Goal: Information Seeking & Learning: Learn about a topic

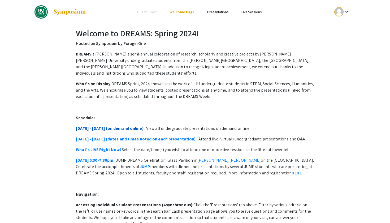
click at [108, 126] on link "[DATE] - [DATE] (on demand online):" at bounding box center [110, 129] width 69 height 6
click at [121, 126] on link "[DATE] - [DATE] (on demand online):" at bounding box center [110, 129] width 69 height 6
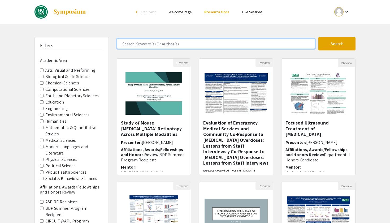
click at [184, 44] on input "Search Keyword(s) Or Author(s)" at bounding box center [216, 44] width 198 height 10
type input "[PERSON_NAME]"
click at [337, 44] on button "Search" at bounding box center [336, 43] width 37 height 13
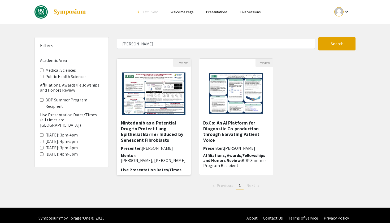
click at [165, 126] on h5 "Nintedanib as a Potential Drug to Protect Lung Epithelial Barrier Induced by Se…" at bounding box center [154, 131] width 66 height 23
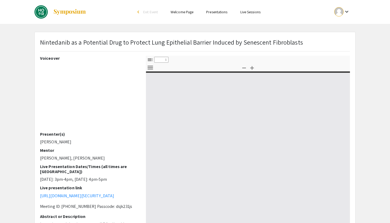
select select "custom"
type input "0"
select select "custom"
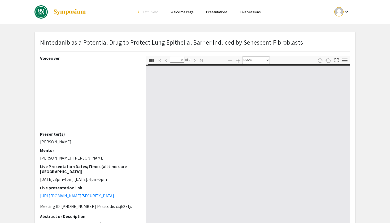
type input "1"
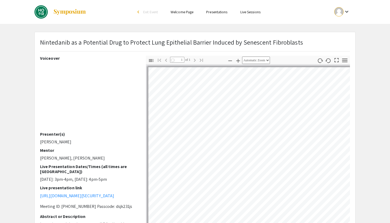
select select "custom"
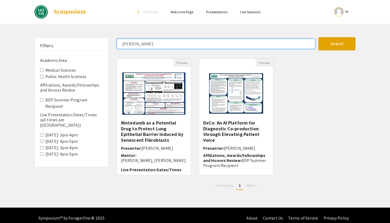
click at [138, 44] on input "[PERSON_NAME]" at bounding box center [216, 44] width 198 height 10
type input "[PERSON_NAME]"
click at [337, 44] on button "Search" at bounding box center [336, 43] width 37 height 13
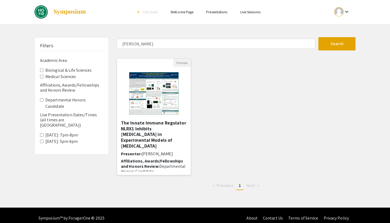
click at [146, 139] on h5 "The Innate Immune Regulator NLRX1 Inhibits [MEDICAL_DATA] in Experimental Model…" at bounding box center [154, 134] width 66 height 29
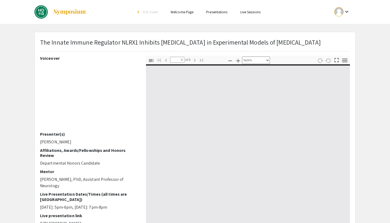
select select "auto"
type input "1"
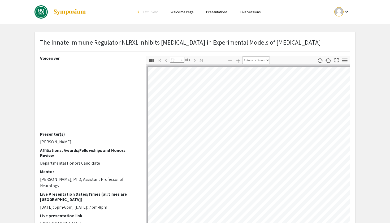
select select "custom"
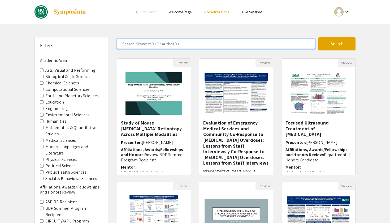
click at [177, 44] on input "Search Keyword(s) Or Author(s)" at bounding box center [216, 44] width 198 height 10
click at [337, 44] on button "Search" at bounding box center [336, 43] width 37 height 13
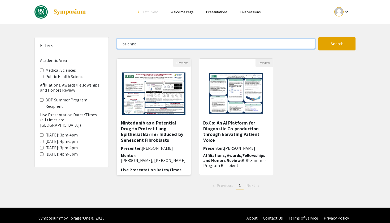
type input "Brianna"
click at [154, 124] on h5 "Nintedanib as a Potential Drug to Protect Lung Epithelial Barrier Induced by Se…" at bounding box center [154, 131] width 66 height 23
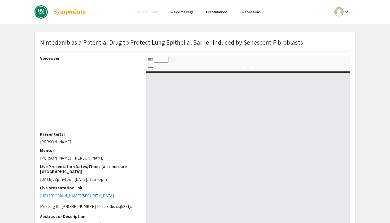
select select "custom"
type input "0"
select select "custom"
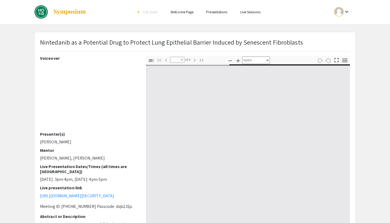
type input "1"
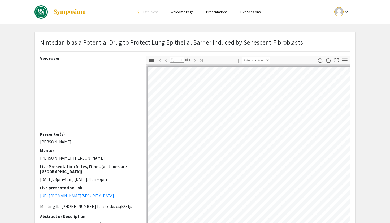
select select "custom"
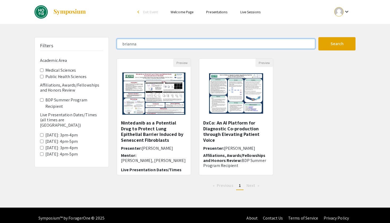
click at [161, 42] on input "brianna" at bounding box center [216, 44] width 198 height 10
type input "[PERSON_NAME]"
click at [337, 44] on button "Search" at bounding box center [336, 43] width 37 height 13
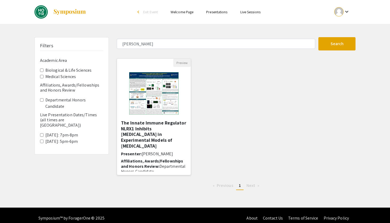
click at [146, 125] on h5 "The Innate Immune Regulator NLRX1 Inhibits [MEDICAL_DATA] in Experimental Model…" at bounding box center [154, 134] width 66 height 29
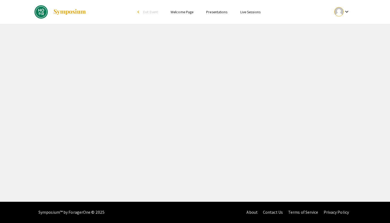
select select "custom"
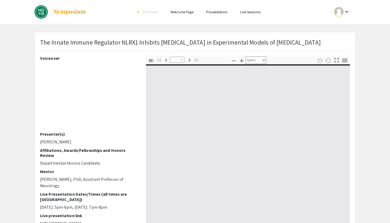
type input "0"
select select "auto"
type input "1"
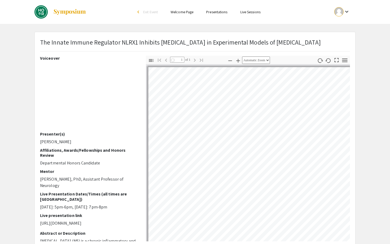
select select "custom"
